Goal: Information Seeking & Learning: Learn about a topic

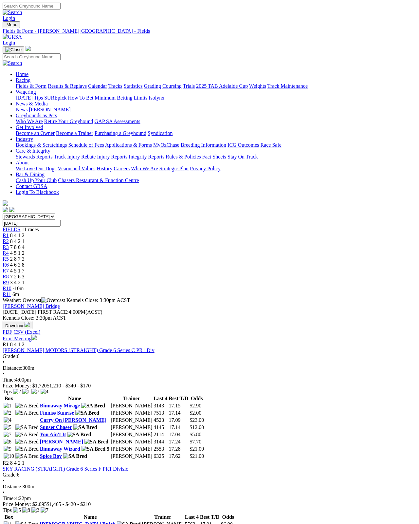
click at [83, 83] on link "Results & Replays" at bounding box center [67, 86] width 39 height 6
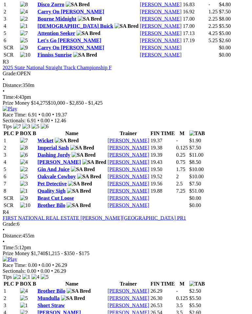
click at [17, 257] on img at bounding box center [10, 260] width 14 height 6
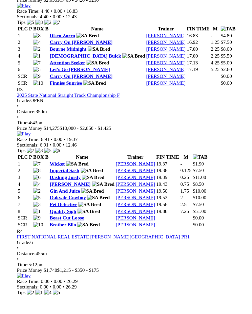
scroll to position [555, 0]
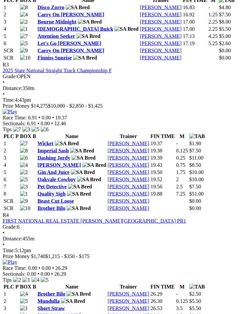
click at [17, 260] on img at bounding box center [10, 263] width 14 height 6
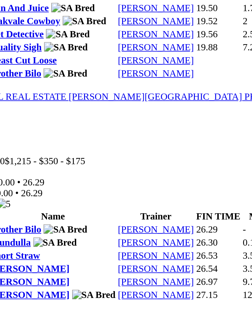
scroll to position [723, 0]
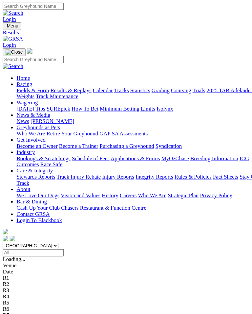
click at [5, 26] on img "Toggle navigation" at bounding box center [5, 26] width 0 height 0
click at [28, 71] on link "Home" at bounding box center [22, 74] width 13 height 6
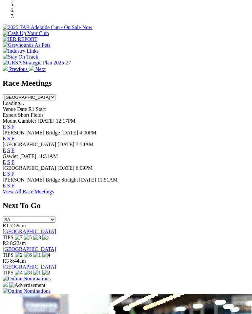
scroll to position [247, 0]
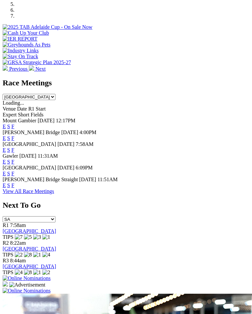
click at [50, 288] on img at bounding box center [27, 291] width 48 height 6
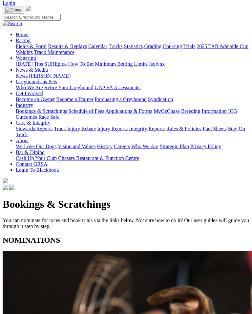
scroll to position [40, 0]
